Goal: Task Accomplishment & Management: Use online tool/utility

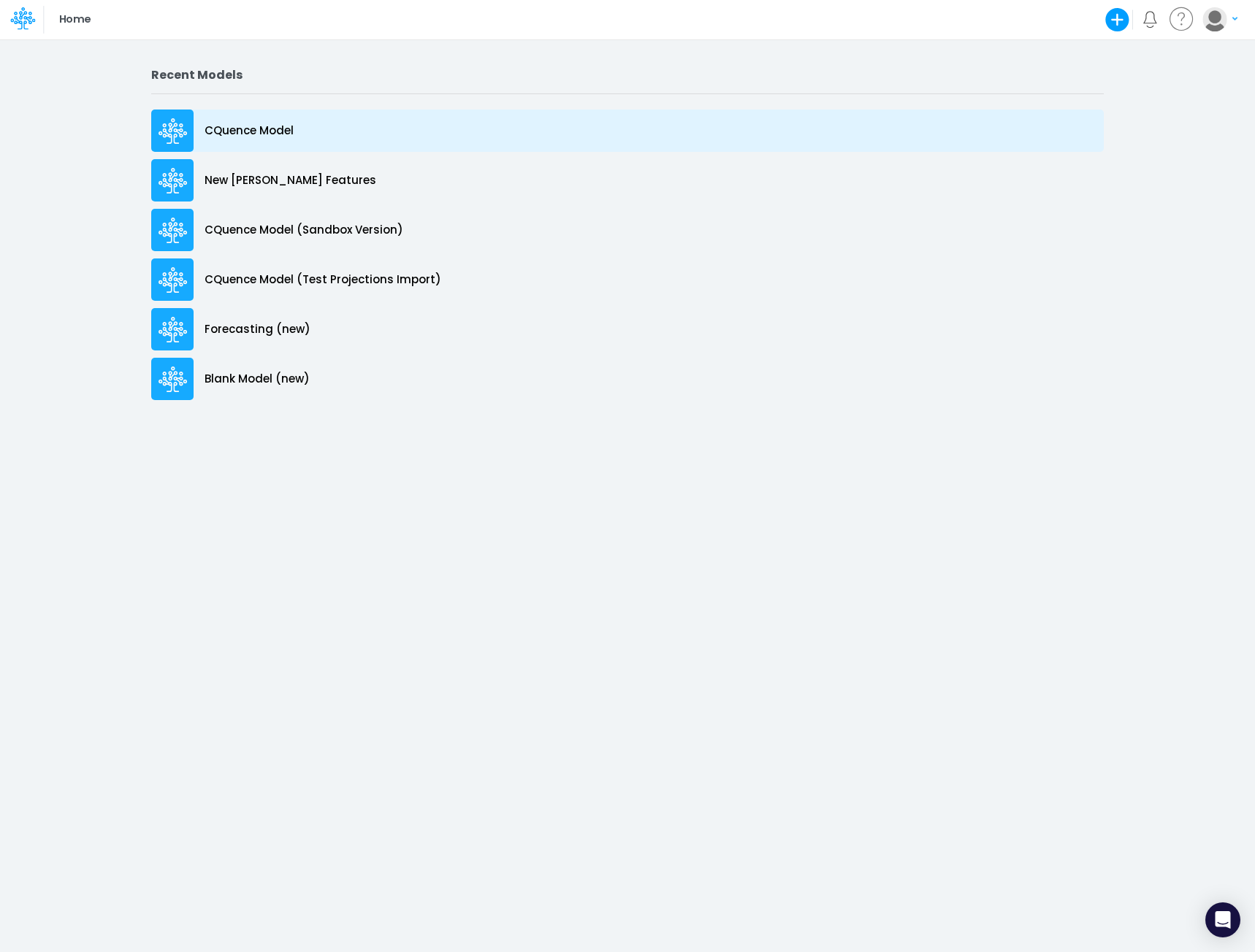
click at [231, 126] on p "CQuence Model" at bounding box center [249, 130] width 89 height 17
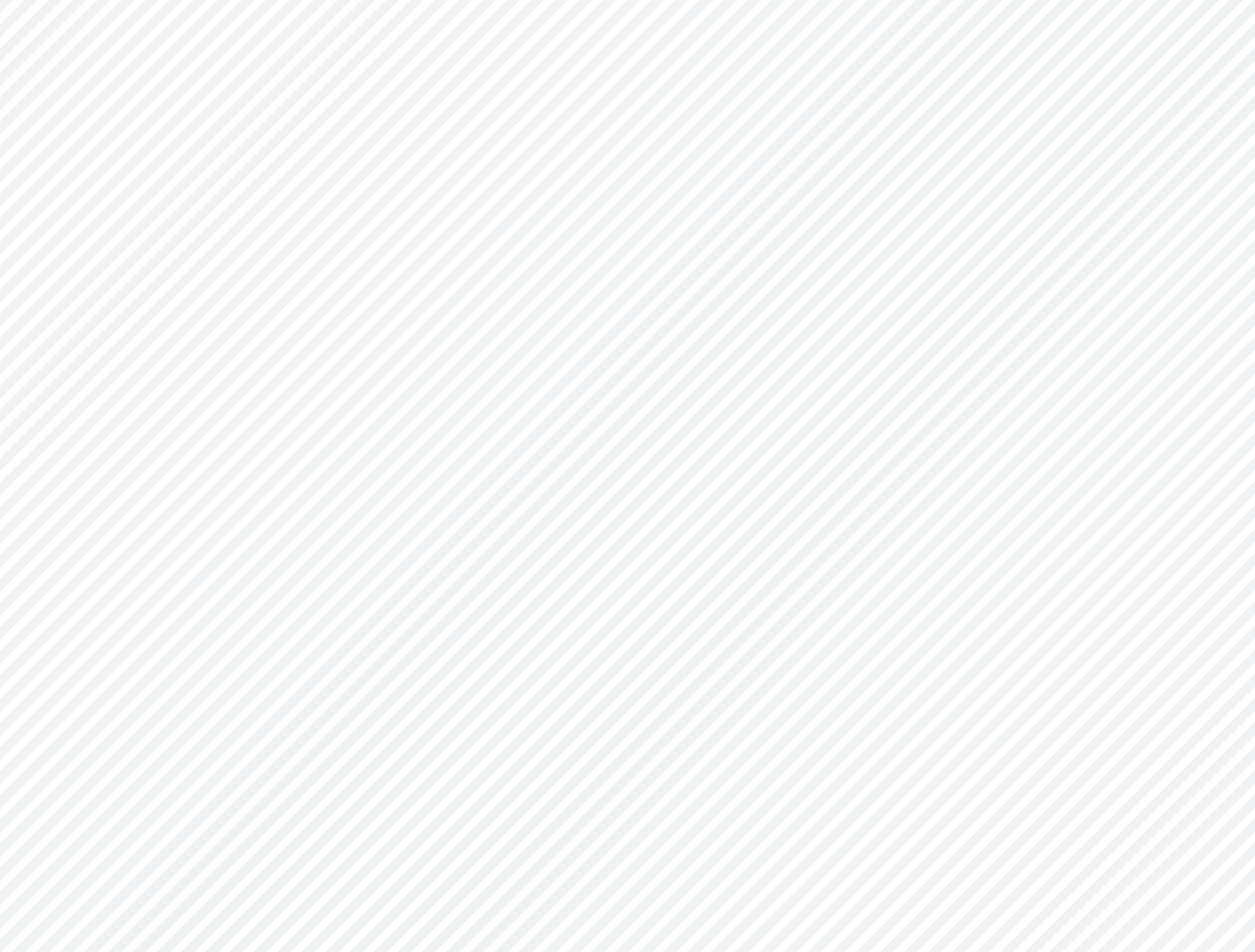
type input "Consolidated All by Month"
